Goal: Task Accomplishment & Management: Manage account settings

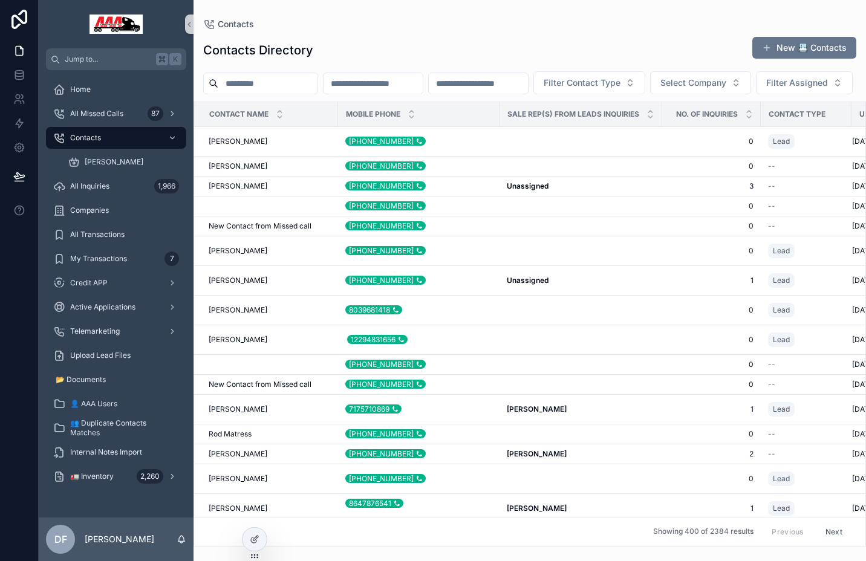
click at [279, 85] on input "scrollable content" at bounding box center [267, 83] width 99 height 17
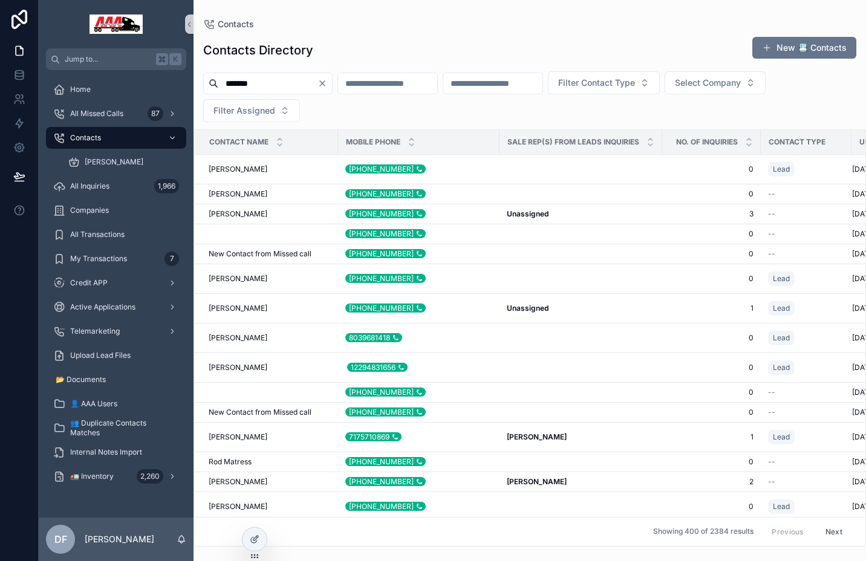
type input "*******"
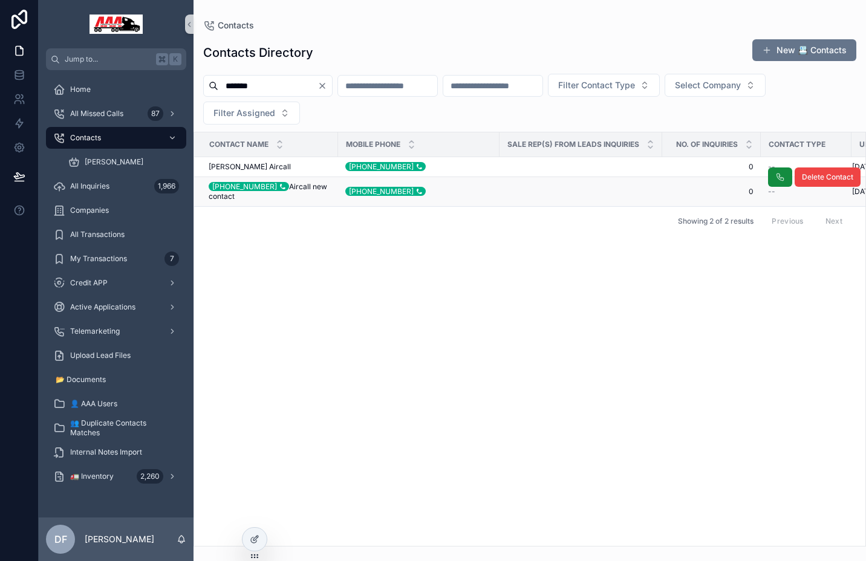
click at [261, 184] on div "[PHONE_NUMBER]" at bounding box center [249, 186] width 80 height 9
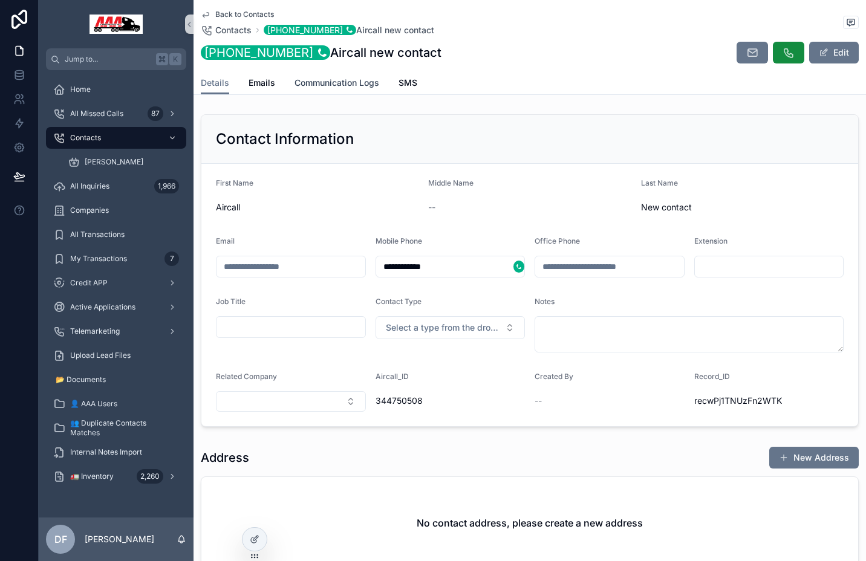
click at [336, 88] on span "Communication Logs" at bounding box center [336, 83] width 85 height 12
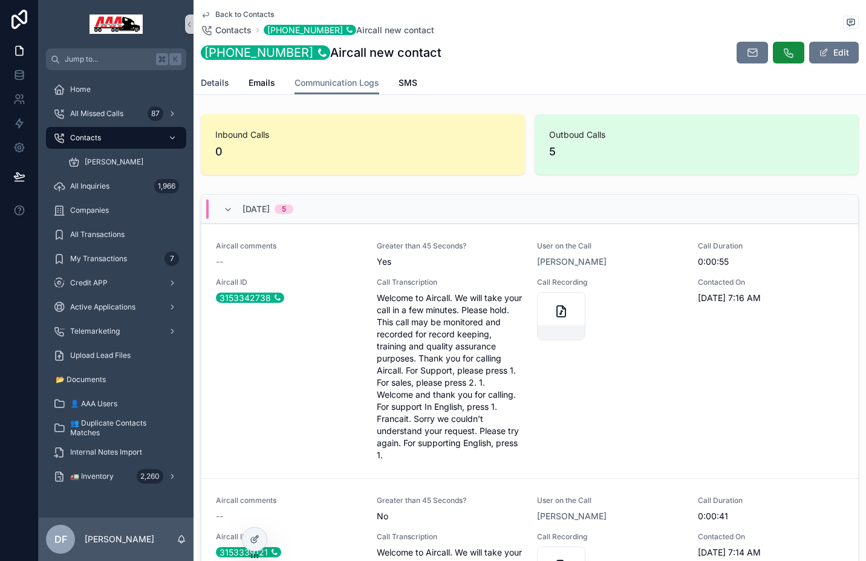
click at [214, 85] on span "Details" at bounding box center [215, 83] width 28 height 12
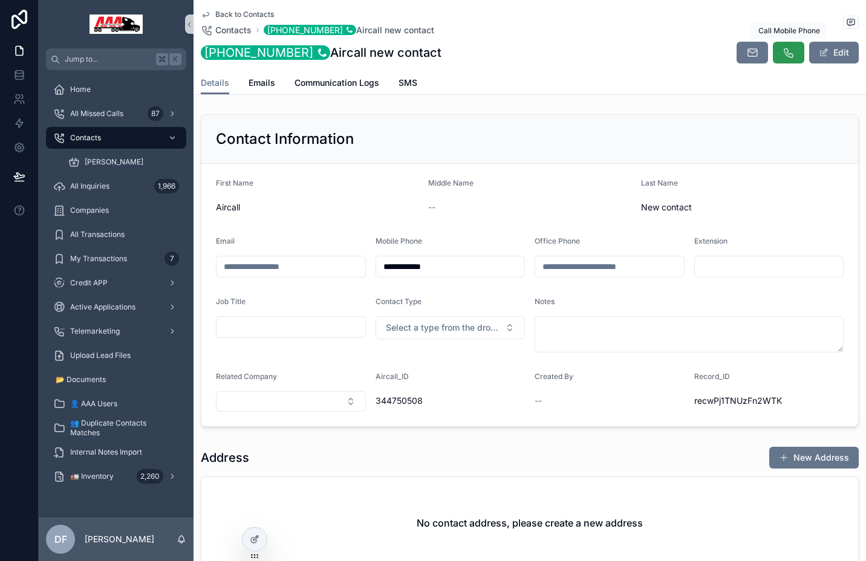
click at [784, 56] on icon "scrollable content" at bounding box center [788, 53] width 12 height 12
click at [788, 51] on icon "scrollable content" at bounding box center [788, 53] width 12 height 12
click at [790, 53] on icon "scrollable content" at bounding box center [788, 53] width 12 height 12
click at [793, 51] on icon "scrollable content" at bounding box center [788, 53] width 12 height 12
click at [790, 48] on icon "scrollable content" at bounding box center [788, 53] width 12 height 12
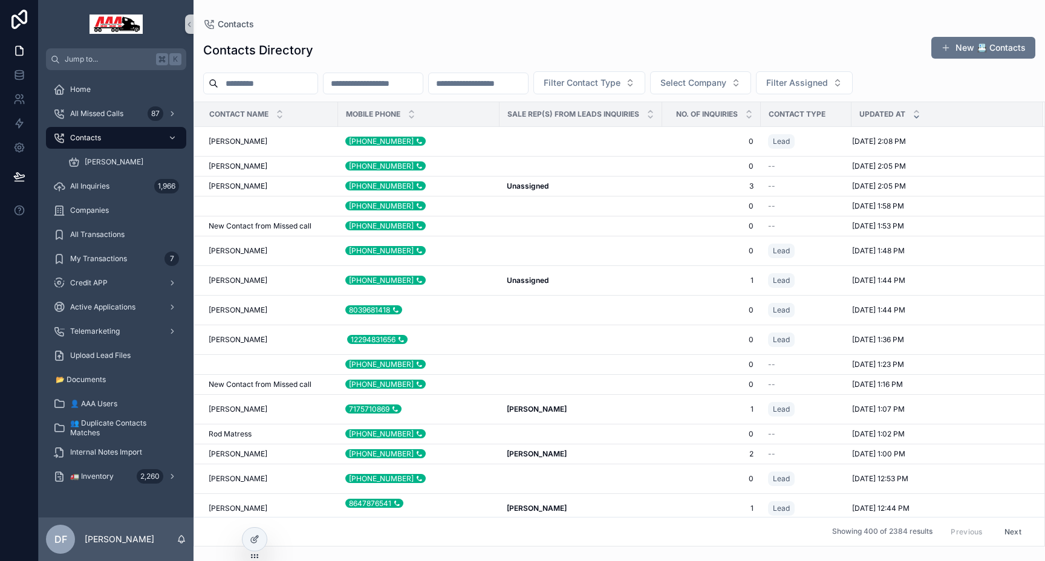
click at [275, 83] on input "scrollable content" at bounding box center [267, 83] width 99 height 17
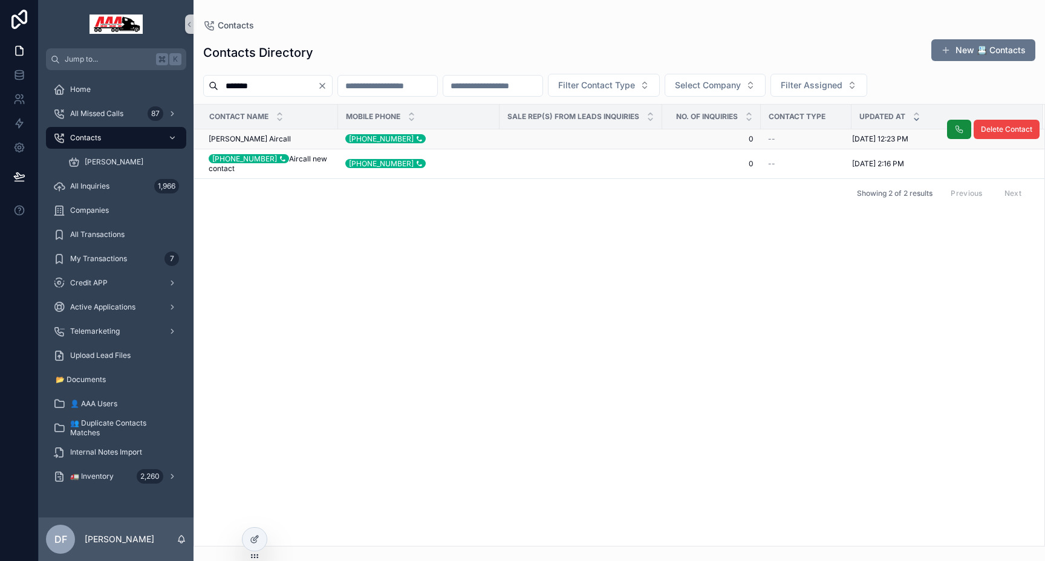
type input "*******"
click at [267, 141] on span "Steven Benefield Aircall" at bounding box center [250, 139] width 82 height 10
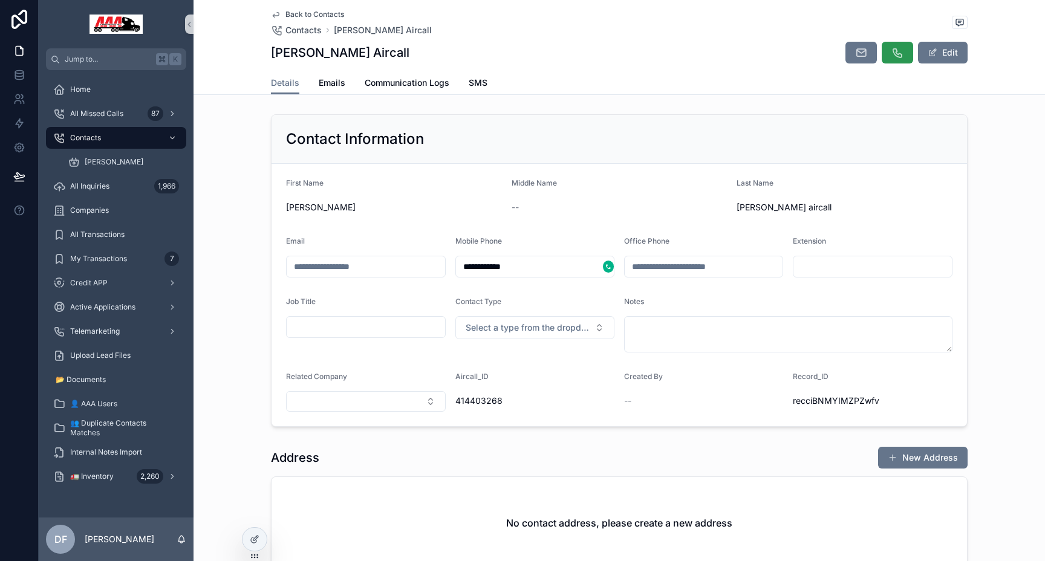
click at [865, 50] on icon "scrollable content" at bounding box center [897, 53] width 12 height 12
click at [865, 44] on div "**********" at bounding box center [542, 280] width 1006 height 561
click at [865, 56] on icon "scrollable content" at bounding box center [897, 53] width 12 height 12
click at [606, 263] on div "scrollable content" at bounding box center [608, 267] width 11 height 12
click at [103, 131] on div "Contacts" at bounding box center [116, 137] width 126 height 19
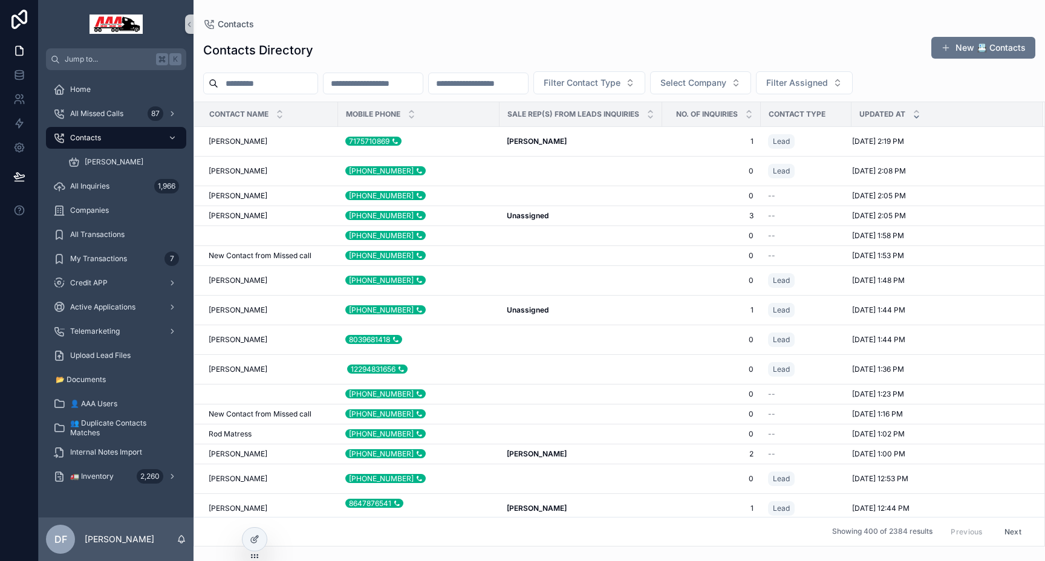
click at [367, 85] on input "scrollable content" at bounding box center [372, 83] width 99 height 17
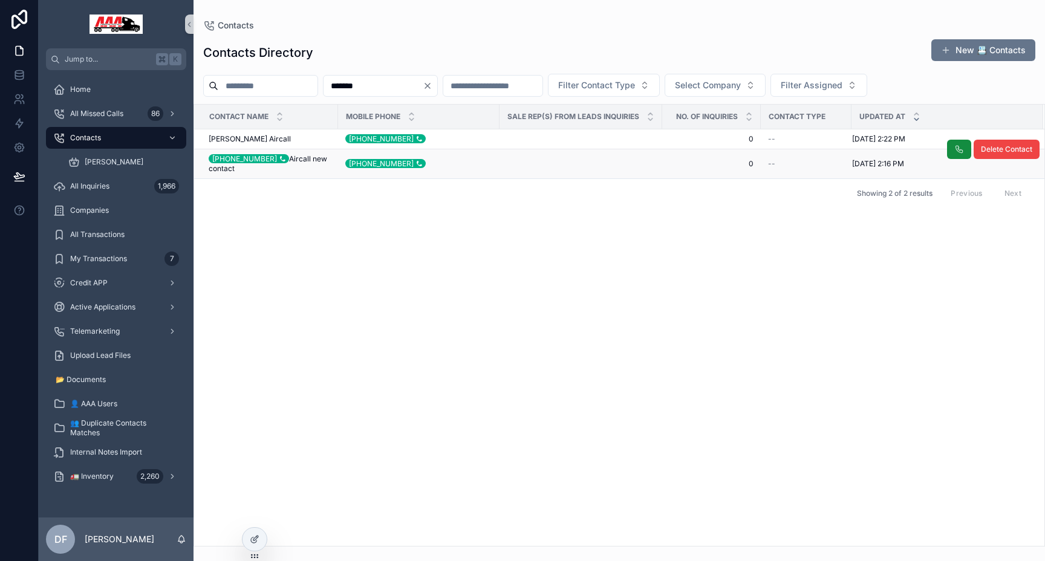
type input "*******"
click at [241, 157] on div "[PHONE_NUMBER]" at bounding box center [249, 158] width 80 height 9
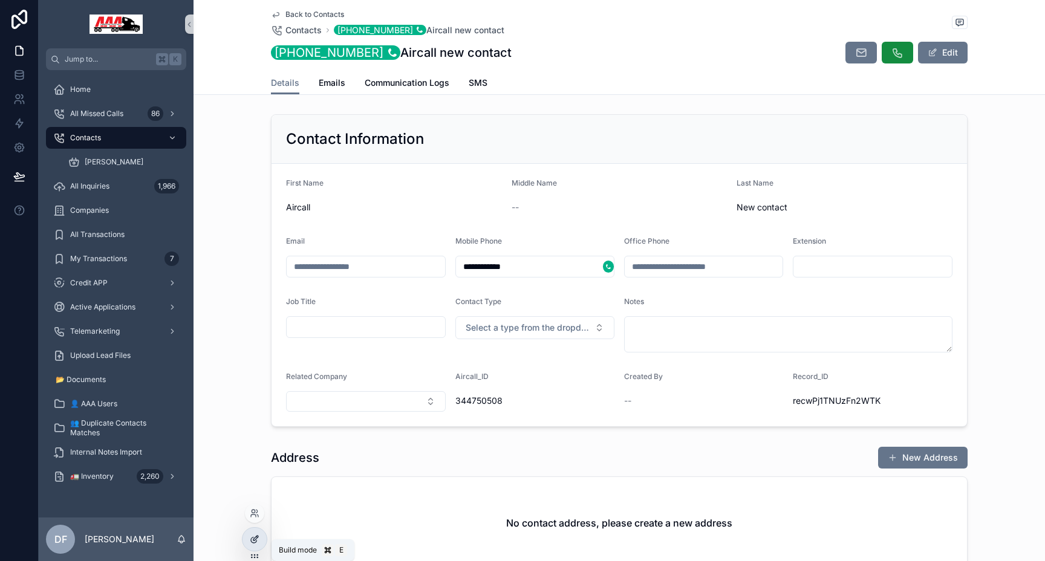
click at [255, 536] on icon at bounding box center [255, 540] width 10 height 10
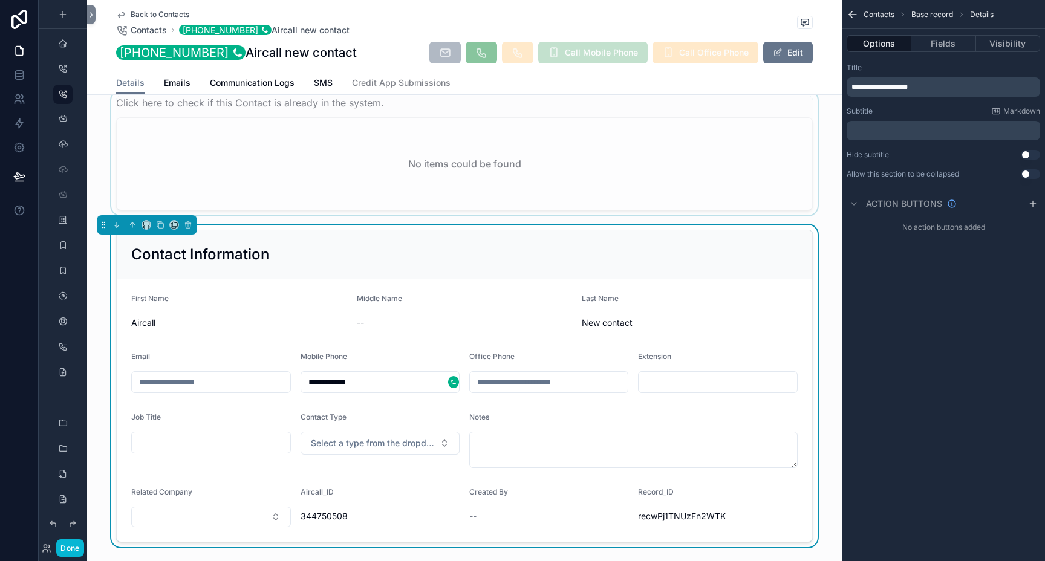
scroll to position [231, 0]
